Goal: Information Seeking & Learning: Learn about a topic

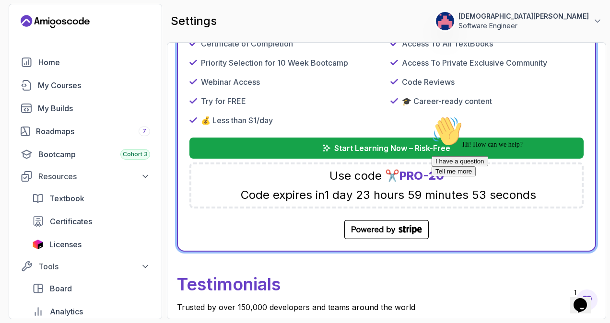
scroll to position [479, 0]
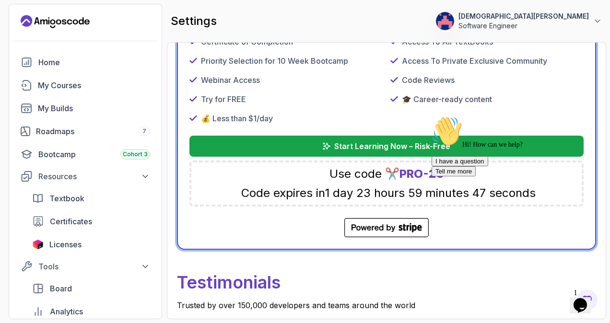
click at [437, 171] on div "Hi! How can we help? I have a question Tell me more" at bounding box center [518, 146] width 173 height 60
drag, startPoint x: 454, startPoint y: 174, endPoint x: 402, endPoint y: 170, distance: 51.4
click html "Hi! How can we help? I have a question Tell me more"
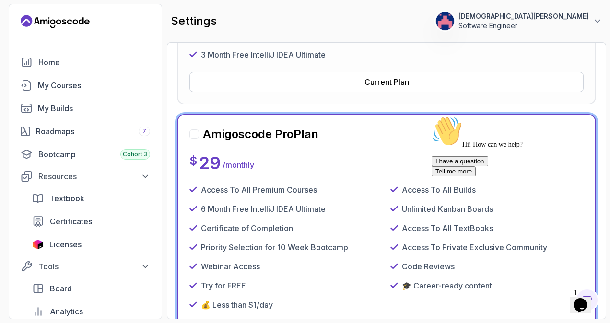
scroll to position [336, 0]
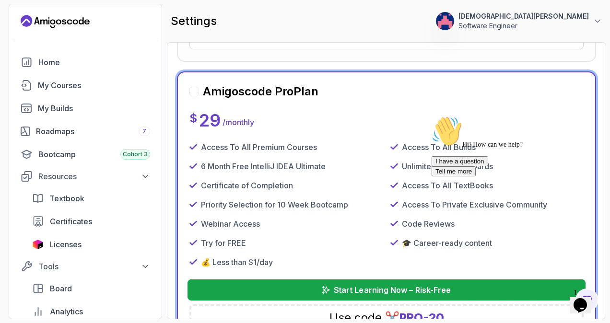
click at [370, 288] on p "Start Learning Now – Risk-Free" at bounding box center [392, 290] width 117 height 12
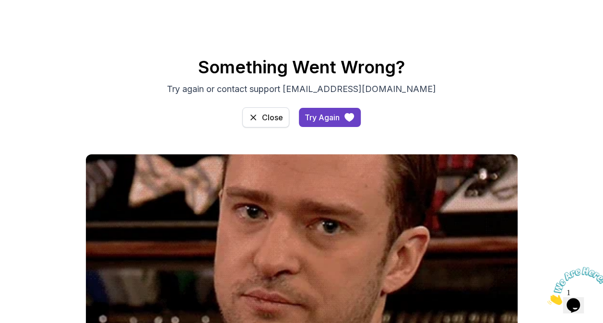
click at [259, 117] on button "Close" at bounding box center [265, 117] width 47 height 20
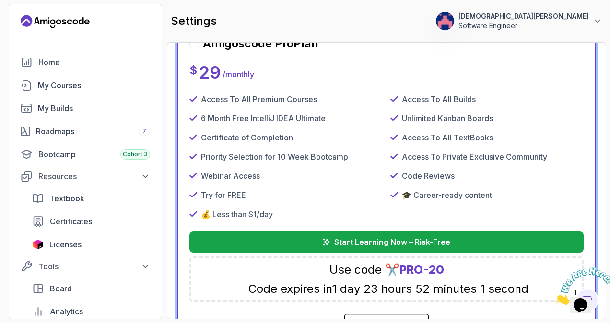
scroll to position [479, 0]
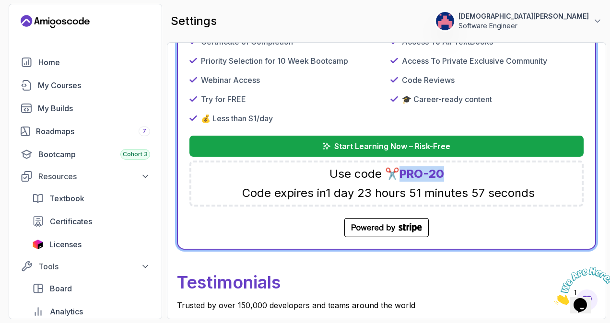
drag, startPoint x: 443, startPoint y: 172, endPoint x: 404, endPoint y: 171, distance: 39.3
click at [404, 171] on span "PRO-20" at bounding box center [421, 174] width 45 height 14
drag, startPoint x: 404, startPoint y: 171, endPoint x: 417, endPoint y: 173, distance: 13.1
copy span "PRO-20"
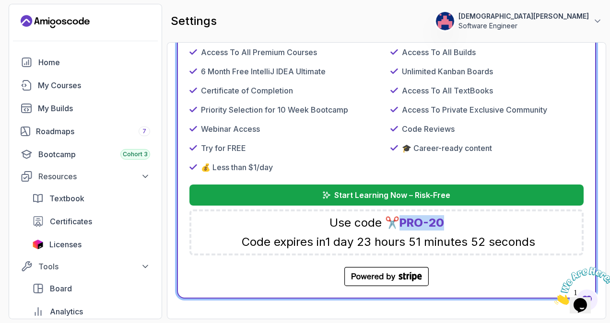
scroll to position [432, 0]
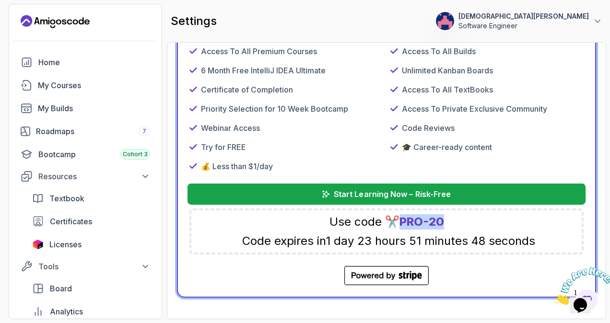
click at [395, 195] on p "Start Learning Now – Risk-Free" at bounding box center [392, 194] width 117 height 12
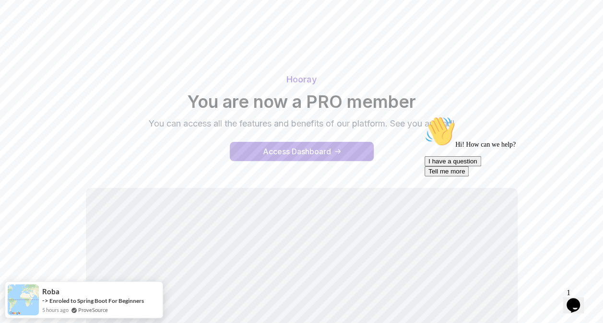
scroll to position [144, 0]
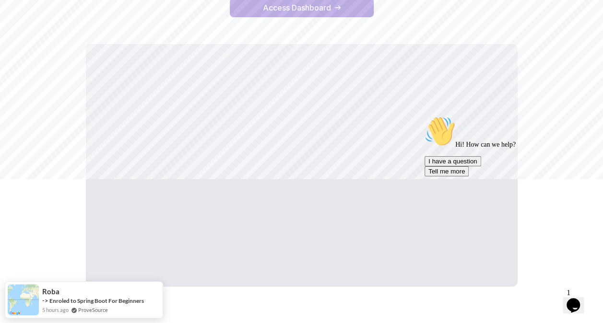
click at [424, 116] on icon "Chat attention grabber" at bounding box center [424, 116] width 0 height 0
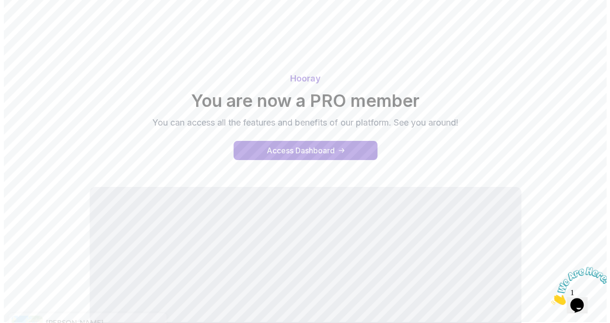
scroll to position [0, 0]
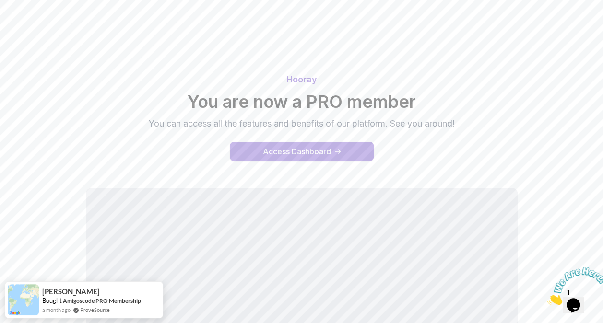
click at [332, 151] on button "Access Dashboard" at bounding box center [302, 151] width 144 height 19
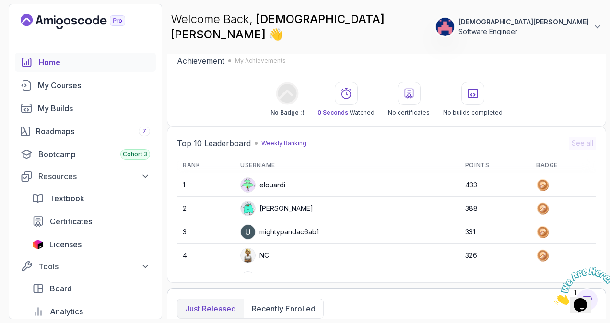
scroll to position [240, 0]
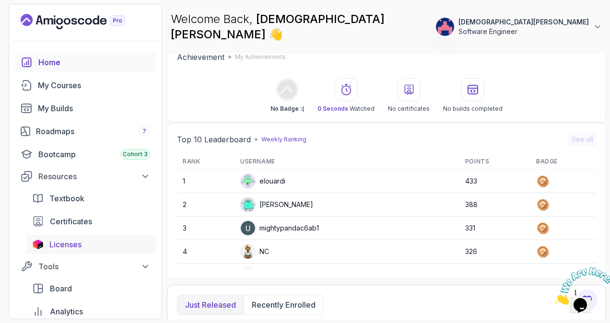
click at [80, 245] on span "Licenses" at bounding box center [65, 245] width 32 height 12
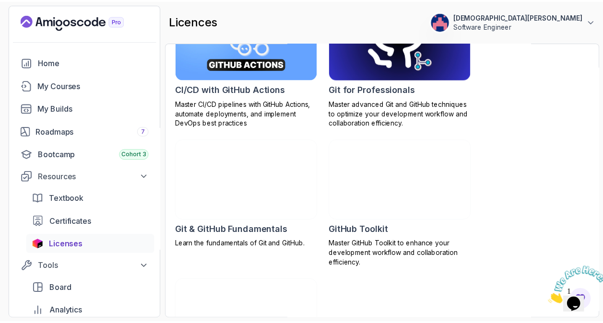
scroll to position [442, 0]
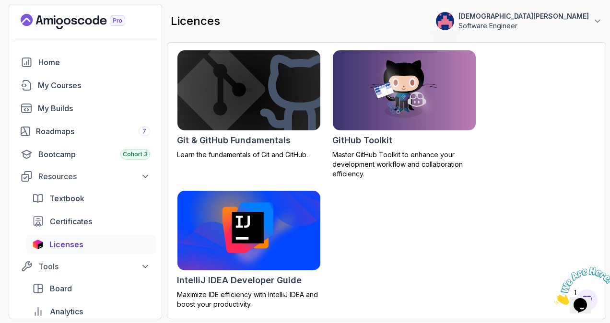
click at [269, 256] on img at bounding box center [249, 230] width 150 height 84
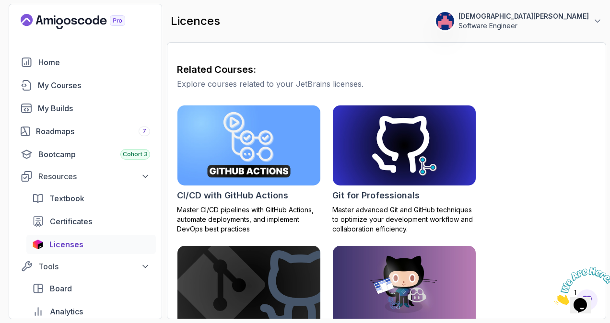
scroll to position [144, 0]
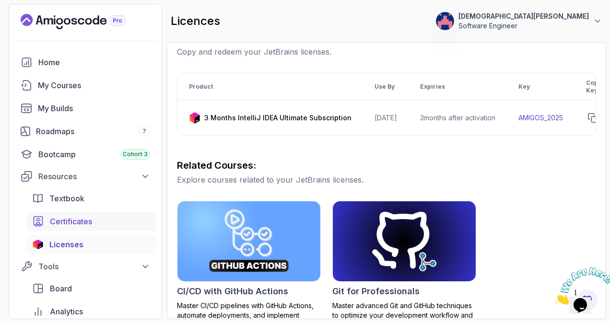
click at [58, 223] on span "Certificates" at bounding box center [71, 222] width 42 height 12
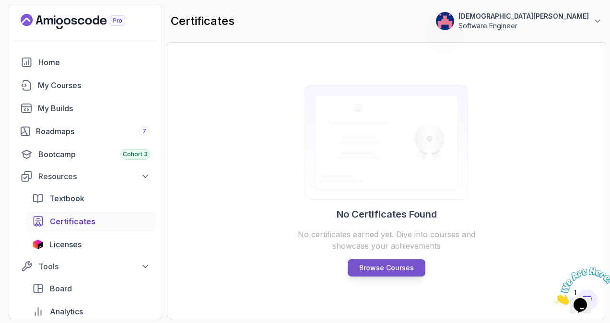
click at [374, 266] on p "Browse Courses" at bounding box center [386, 268] width 55 height 10
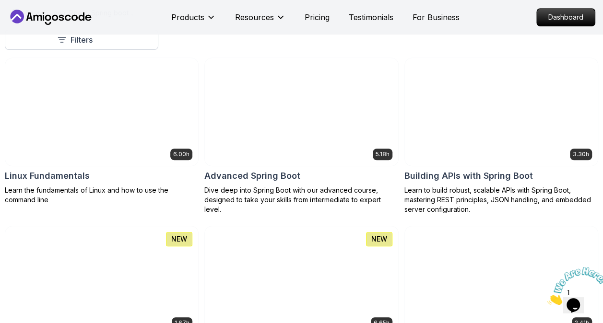
scroll to position [288, 0]
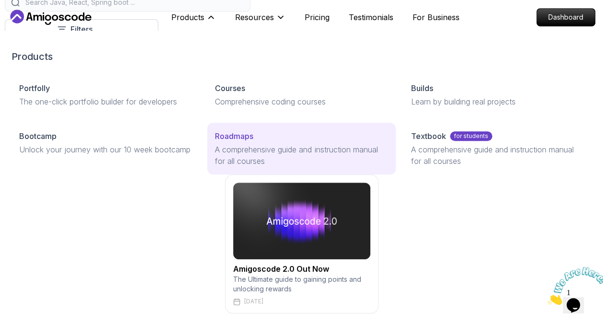
click at [236, 133] on p "Roadmaps" at bounding box center [234, 136] width 38 height 12
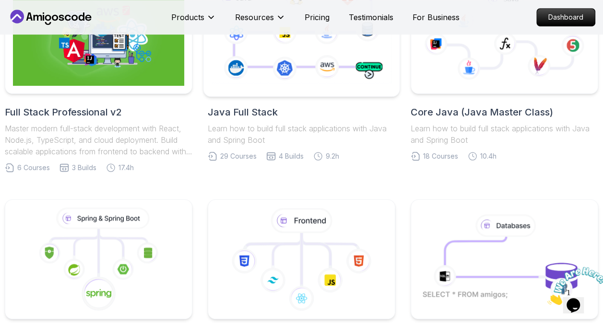
scroll to position [96, 0]
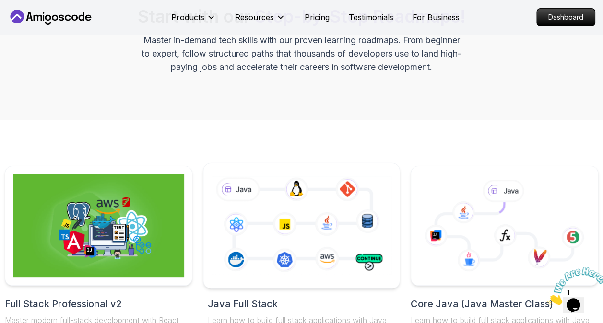
click at [308, 206] on icon at bounding box center [302, 226] width 184 height 102
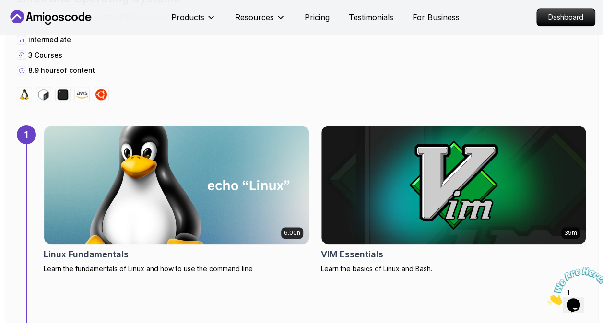
scroll to position [575, 0]
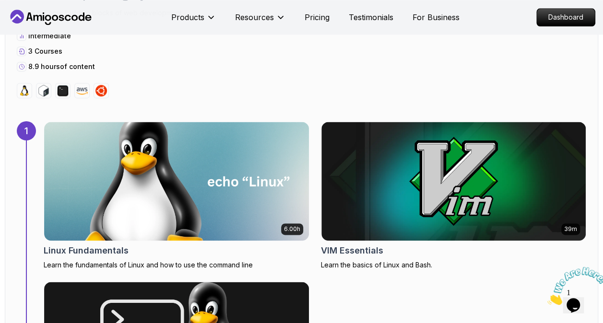
click at [578, 305] on img at bounding box center [576, 286] width 59 height 38
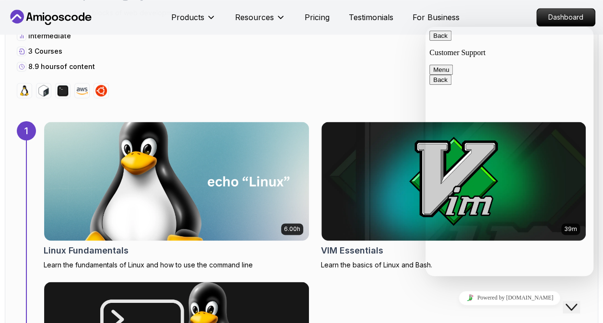
click at [442, 41] on button "Back" at bounding box center [440, 36] width 22 height 10
click at [373, 74] on div "1 Linux and Operating Systems Learn the core building blocks of web development…" at bounding box center [301, 31] width 569 height 134
